Goal: Task Accomplishment & Management: Manage account settings

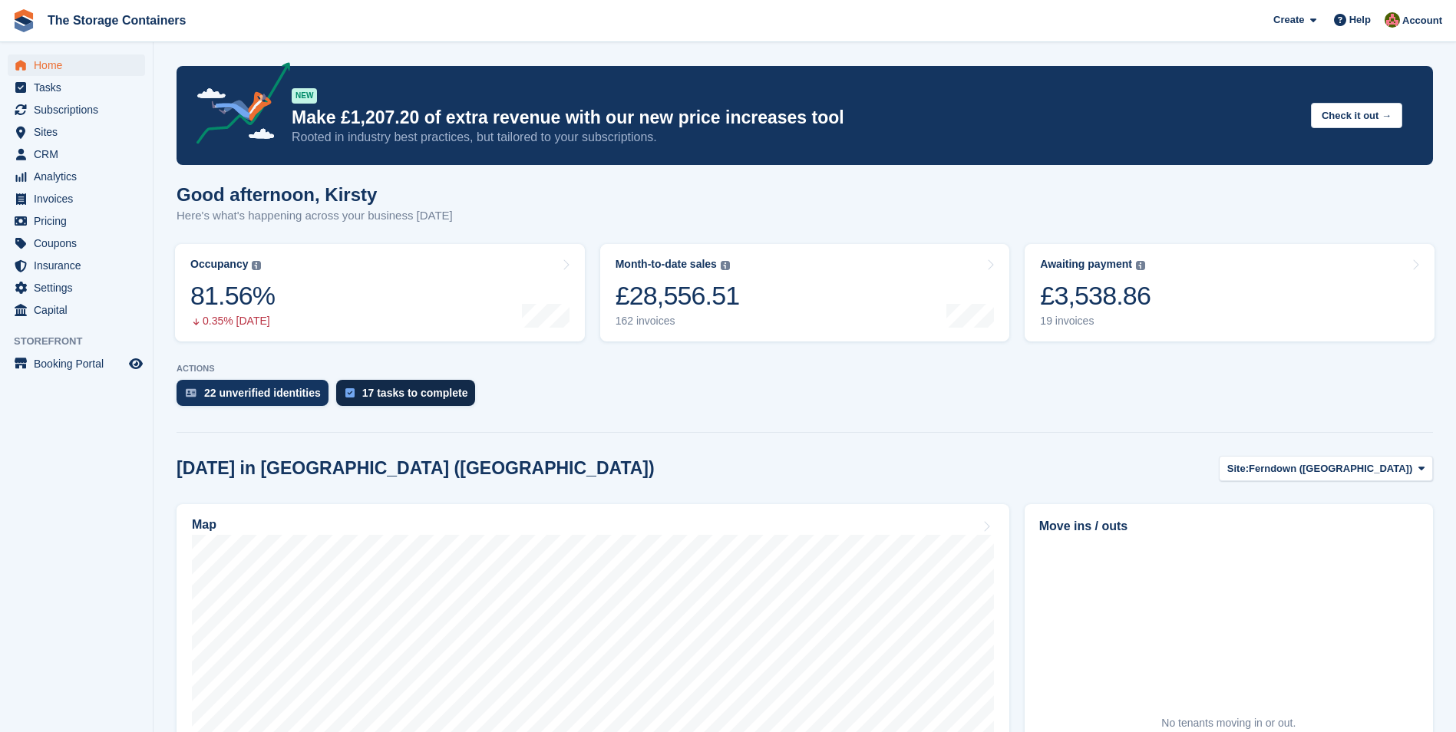
click at [402, 399] on div "17 tasks to complete" at bounding box center [415, 393] width 106 height 12
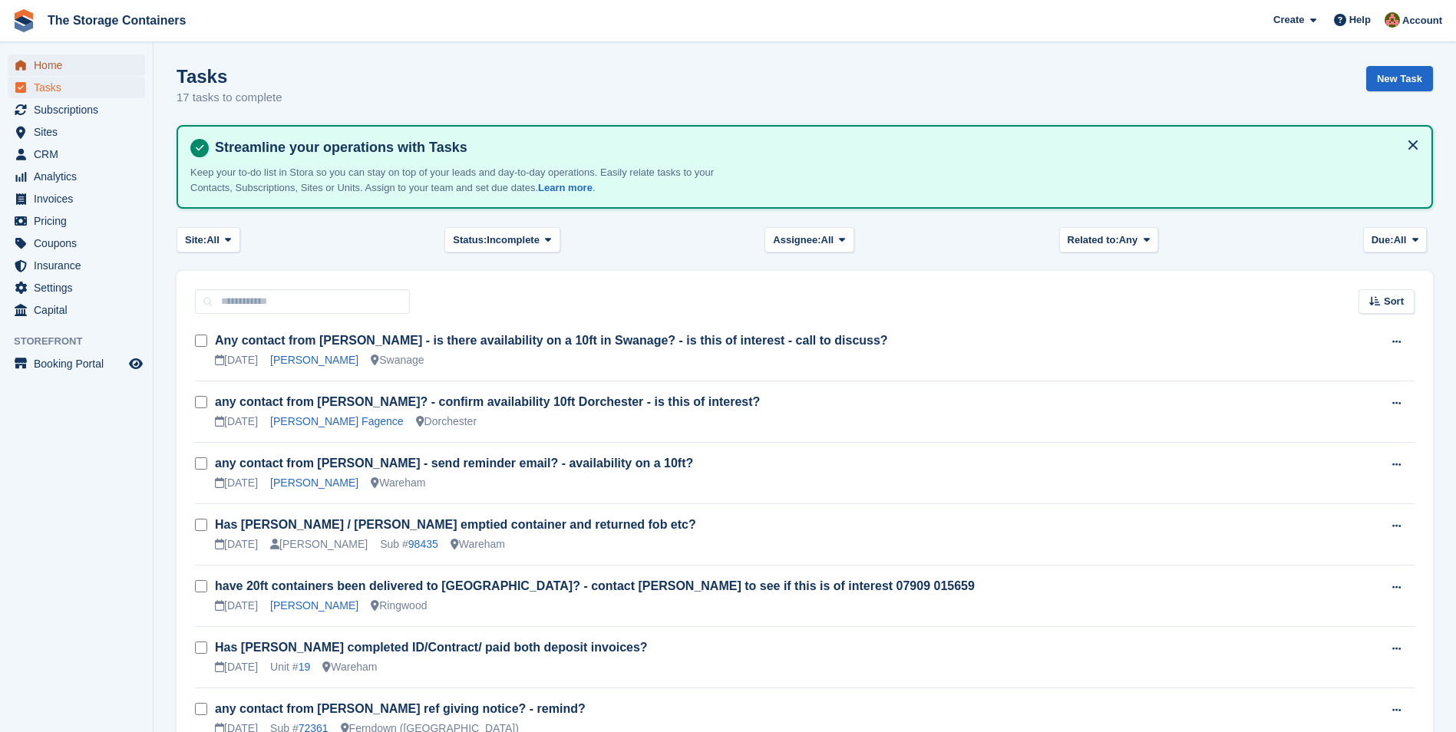
click at [60, 62] on span "Home" at bounding box center [80, 65] width 92 height 21
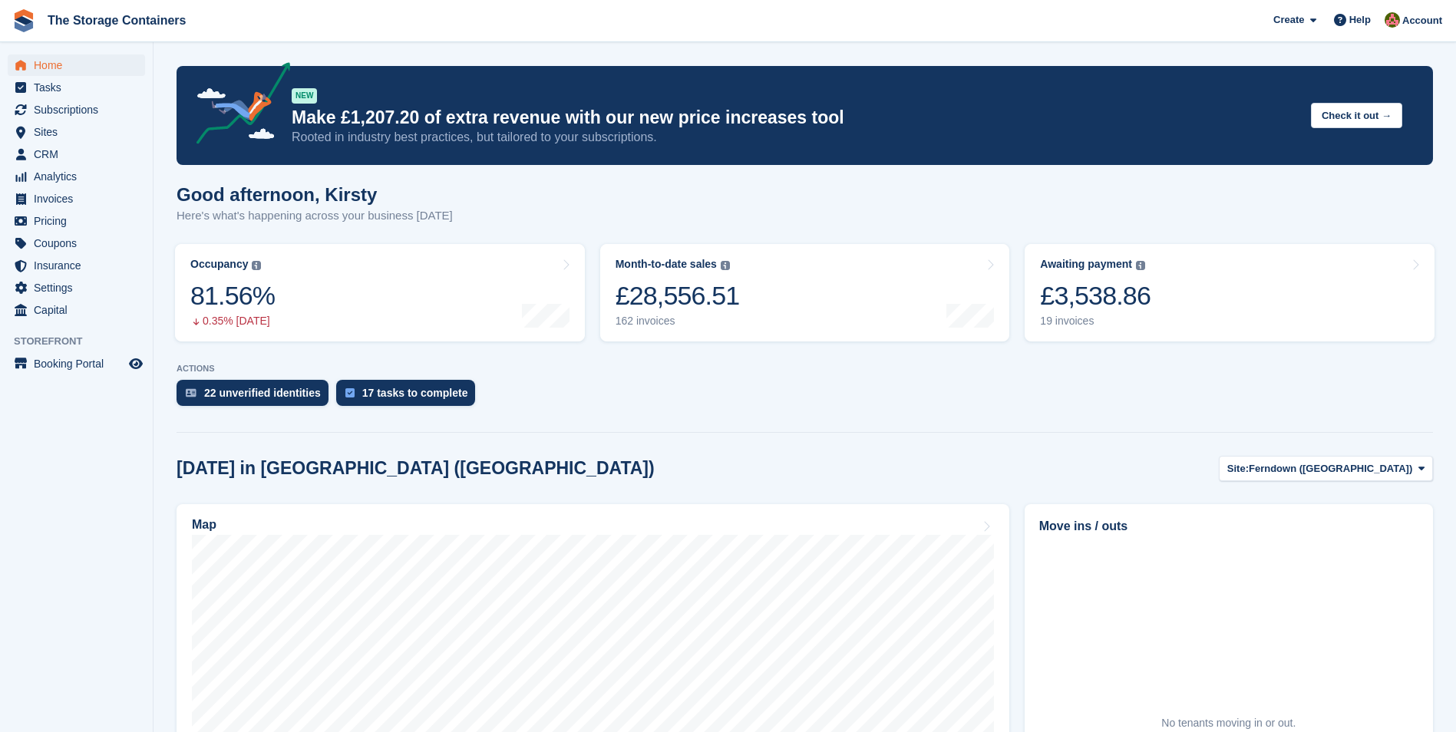
click at [852, 183] on section "NEW Make £1,207.20 of extra revenue with our new price increases tool Rooted in…" at bounding box center [805, 587] width 1303 height 1175
click at [1419, 22] on span "Account" at bounding box center [1423, 20] width 40 height 15
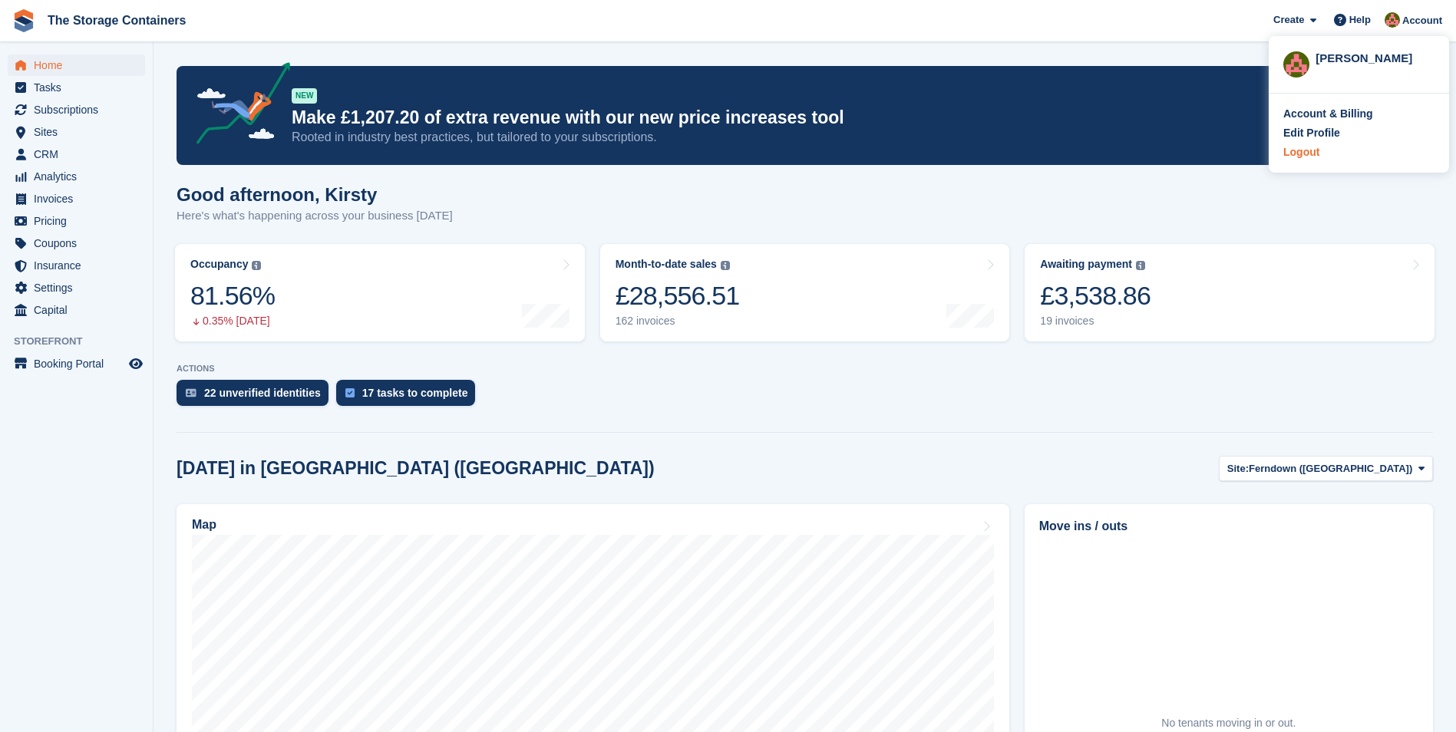
click at [1307, 145] on div "Logout" at bounding box center [1302, 152] width 36 height 16
